Goal: Check status: Check status

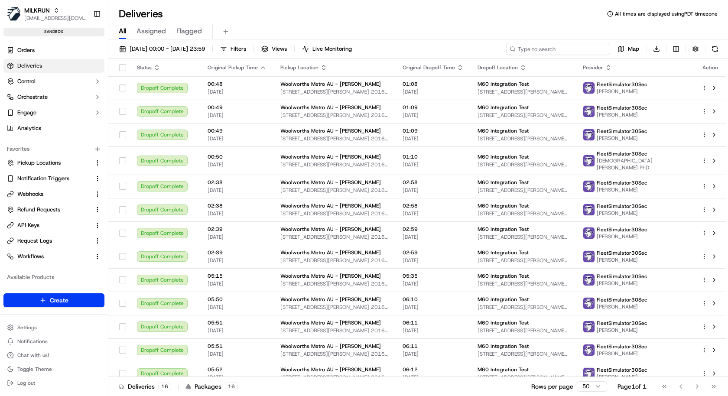
click at [579, 49] on input at bounding box center [558, 49] width 104 height 12
paste input "job_kPfHzvKtKGh8qvtzdvSiox"
type input "job_kPfHzvKtKGh8qvtzdvSiox"
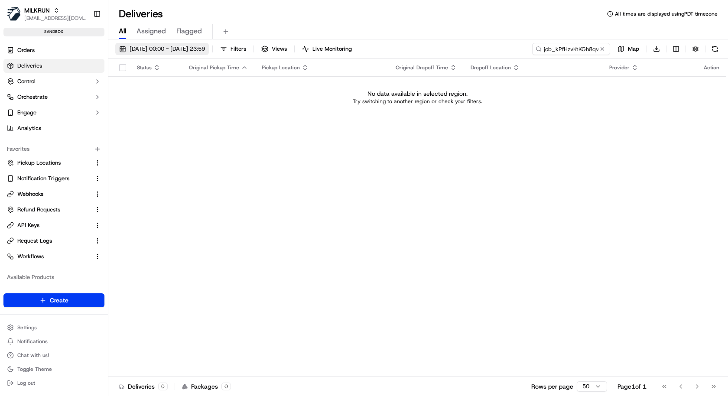
click at [184, 47] on span "15/09/2025 00:00 - 15/09/2025 23:59" at bounding box center [167, 49] width 75 height 8
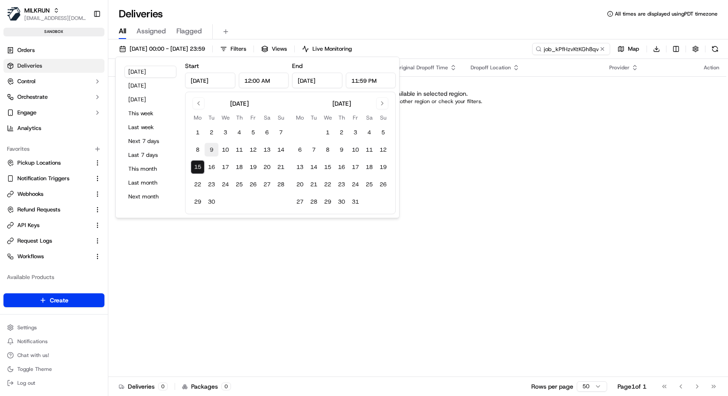
click at [207, 146] on button "9" at bounding box center [211, 150] width 14 height 14
type input "Sep 9, 2025"
click at [207, 159] on tbody "1 2 3 4 5 6 7 8 9 10 11 12 13 14 15 16 17 18 19 20 21 22 23 24 25 26 27 28 29 30" at bounding box center [239, 165] width 97 height 87
click at [207, 161] on button "16" at bounding box center [211, 167] width 14 height 14
type input "Sep 16, 2025"
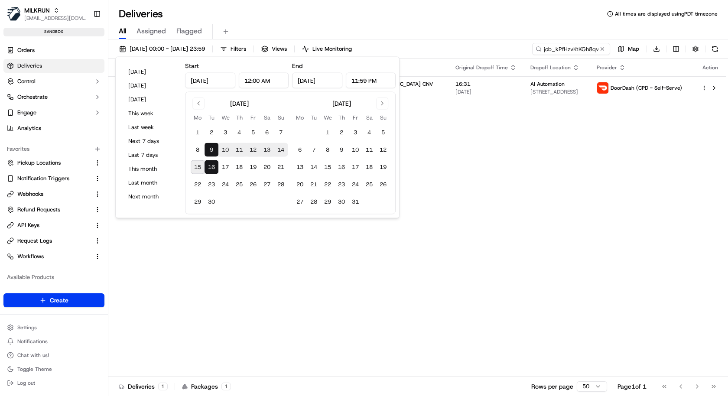
click at [373, 34] on div "All Assigned Flagged" at bounding box center [417, 31] width 619 height 15
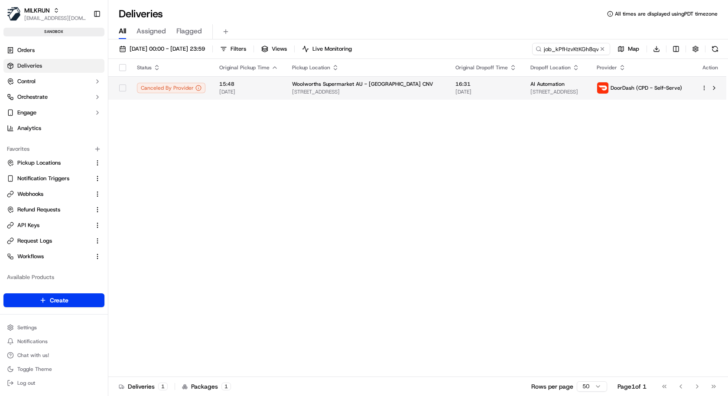
click at [501, 91] on td "16:31 14/09/2025" at bounding box center [485, 87] width 75 height 23
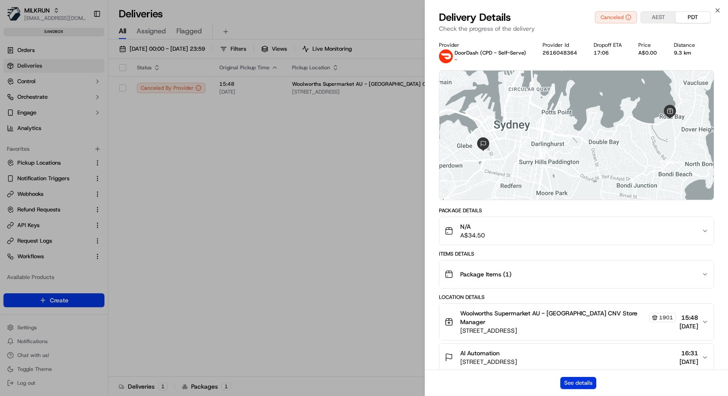
click at [569, 378] on button "See details" at bounding box center [578, 383] width 36 height 12
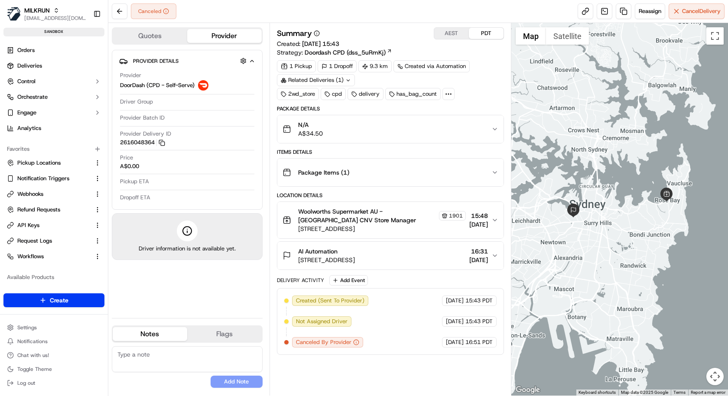
click at [447, 91] on icon at bounding box center [448, 94] width 8 height 8
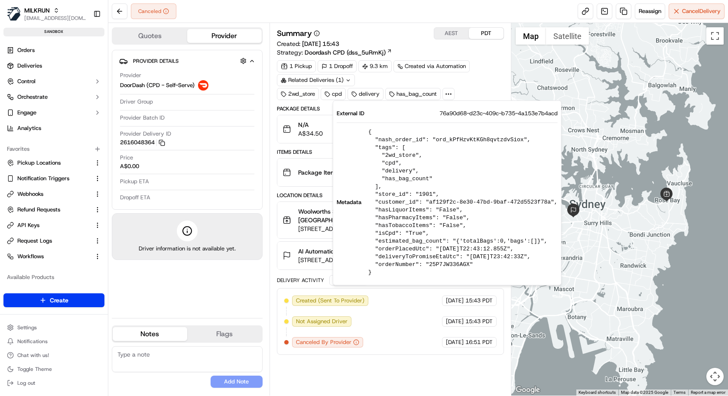
click at [451, 139] on pre "{ "nash_order_id": "ord_kPfHzvKtKGh8qvtzdvSiox", "tags": [ "2wd_store", "cpd", …" at bounding box center [462, 202] width 189 height 148
copy pre "ord_kPfHzvKtKGh8qvtzdvSiox"
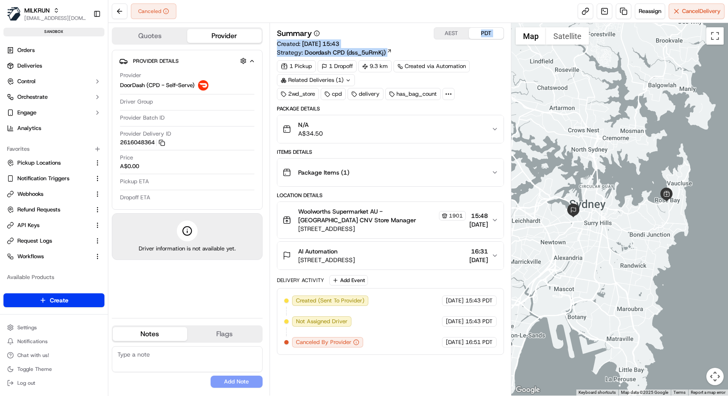
drag, startPoint x: 412, startPoint y: 53, endPoint x: 389, endPoint y: 52, distance: 23.0
click at [389, 52] on div "Summary AEST PDT Created: [DATE] 15:43 Strategy: Doordash CPD (dss_5uRmKj)" at bounding box center [390, 41] width 227 height 29
copy div "PDT Created: [DATE] 15:43 Strategy: Doordash CPD (dss_5uRmKj)"
